Goal: Information Seeking & Learning: Learn about a topic

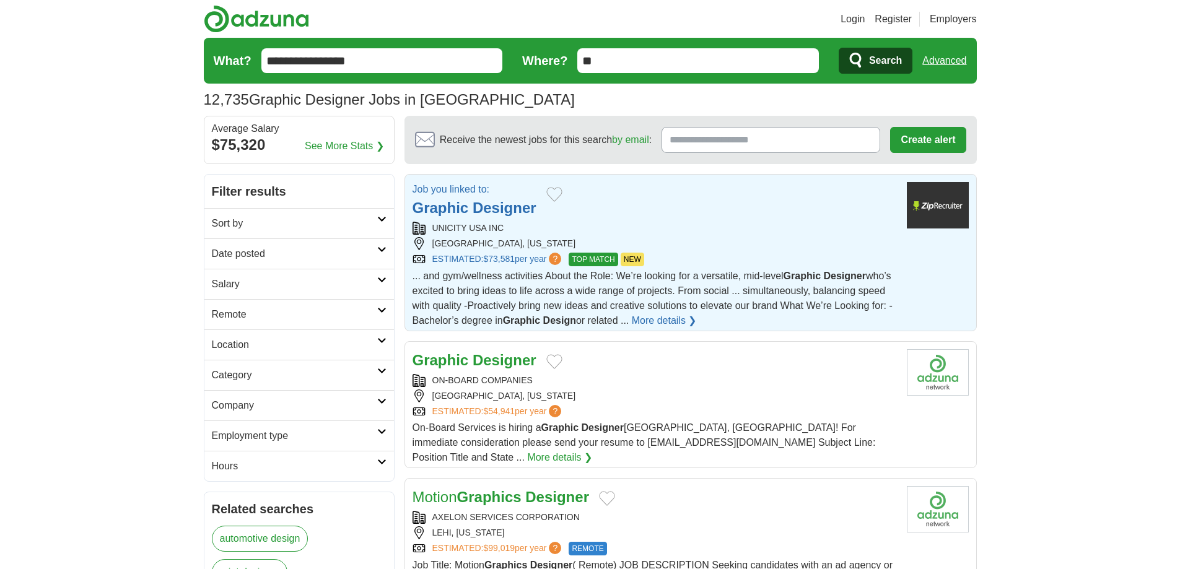
click at [620, 223] on div "UNICITY USA INC" at bounding box center [654, 228] width 484 height 13
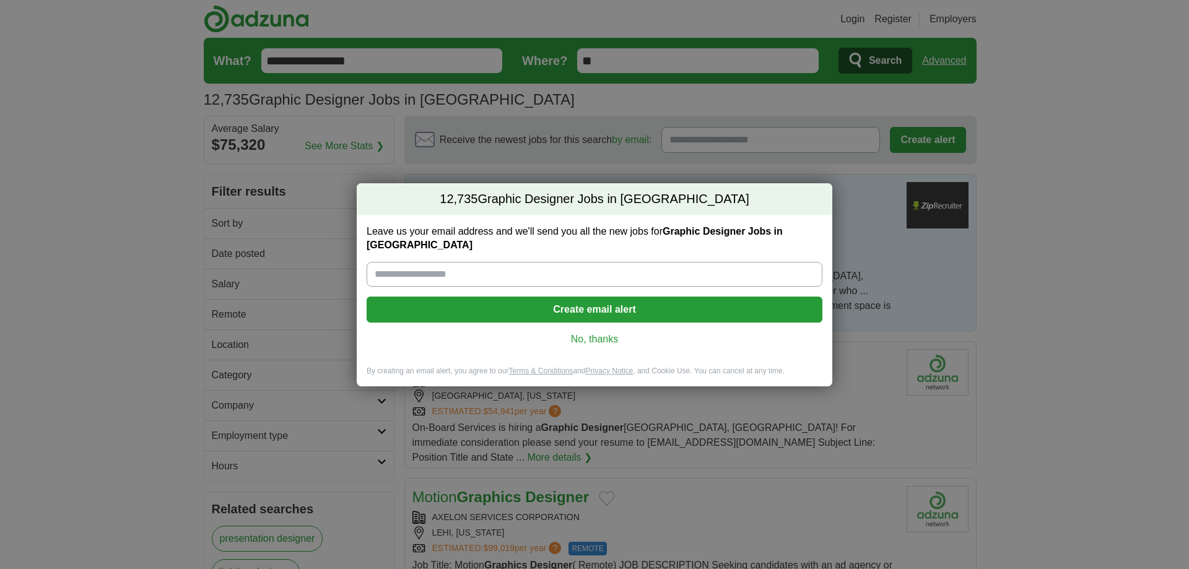
click at [609, 333] on link "No, thanks" at bounding box center [594, 340] width 436 height 14
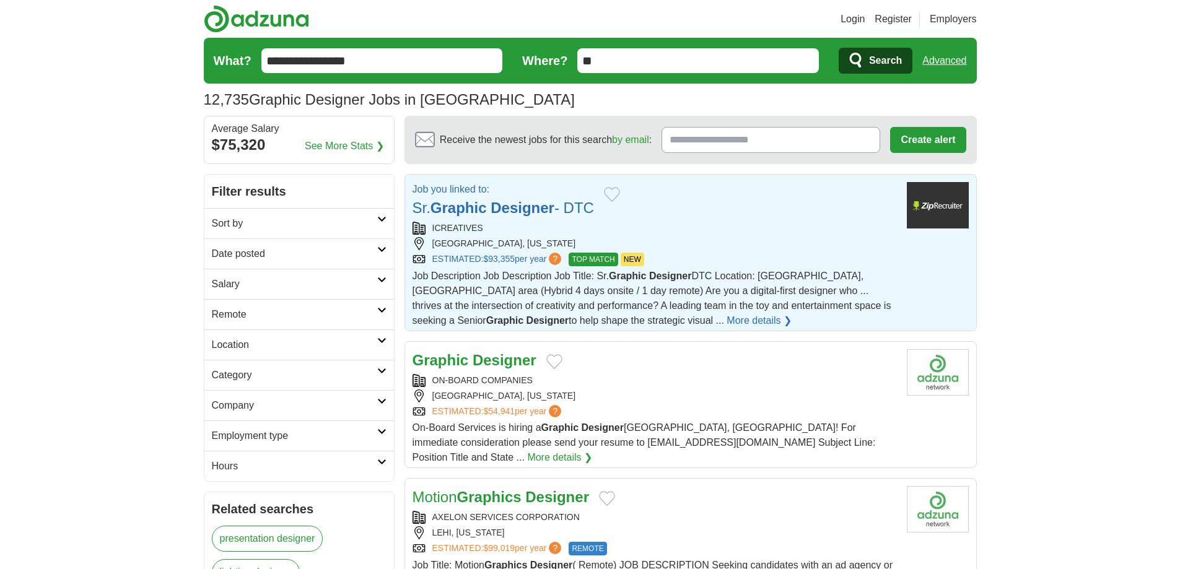
click at [546, 217] on h2 "Job you linked to: Sr. Graphic Designer - DTC" at bounding box center [502, 200] width 181 height 37
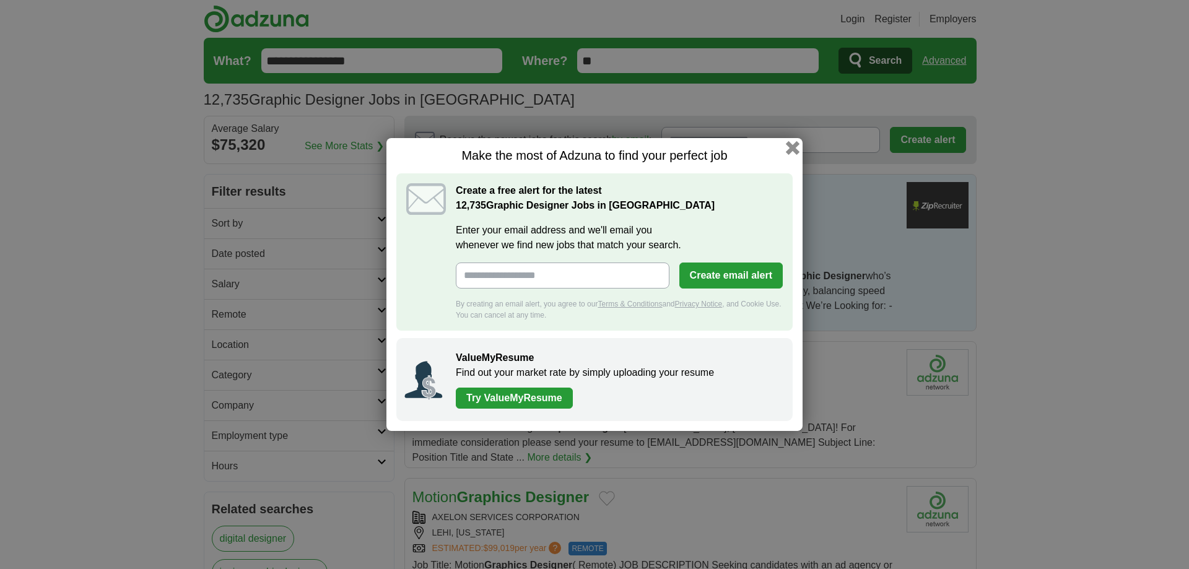
click at [796, 144] on button "button" at bounding box center [793, 148] width 14 height 14
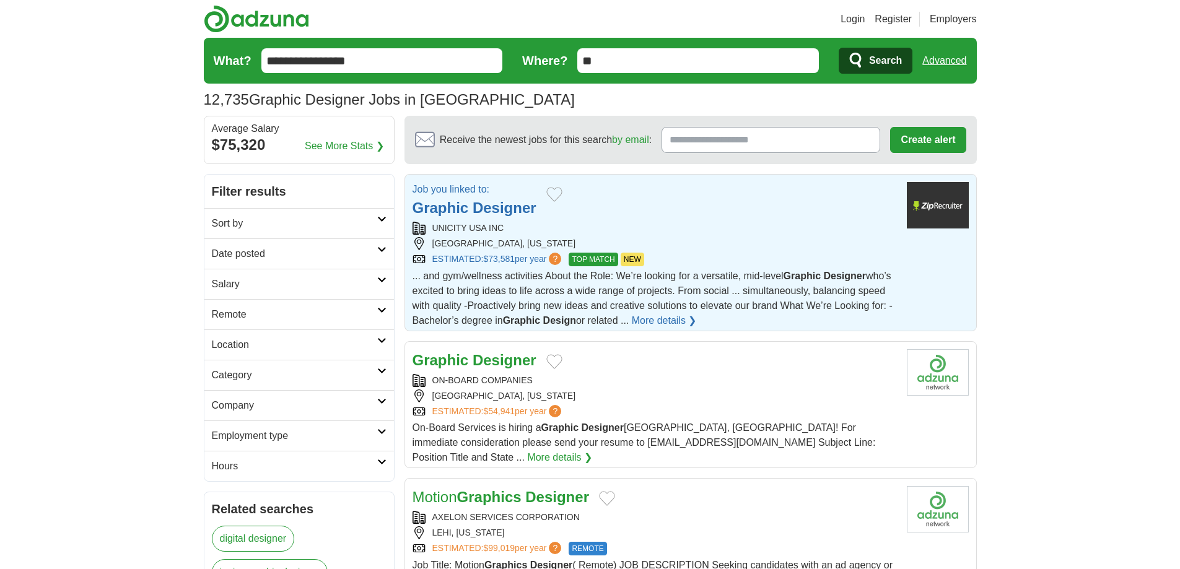
click at [482, 203] on strong "Designer" at bounding box center [504, 207] width 64 height 17
